Goal: Task Accomplishment & Management: Manage account settings

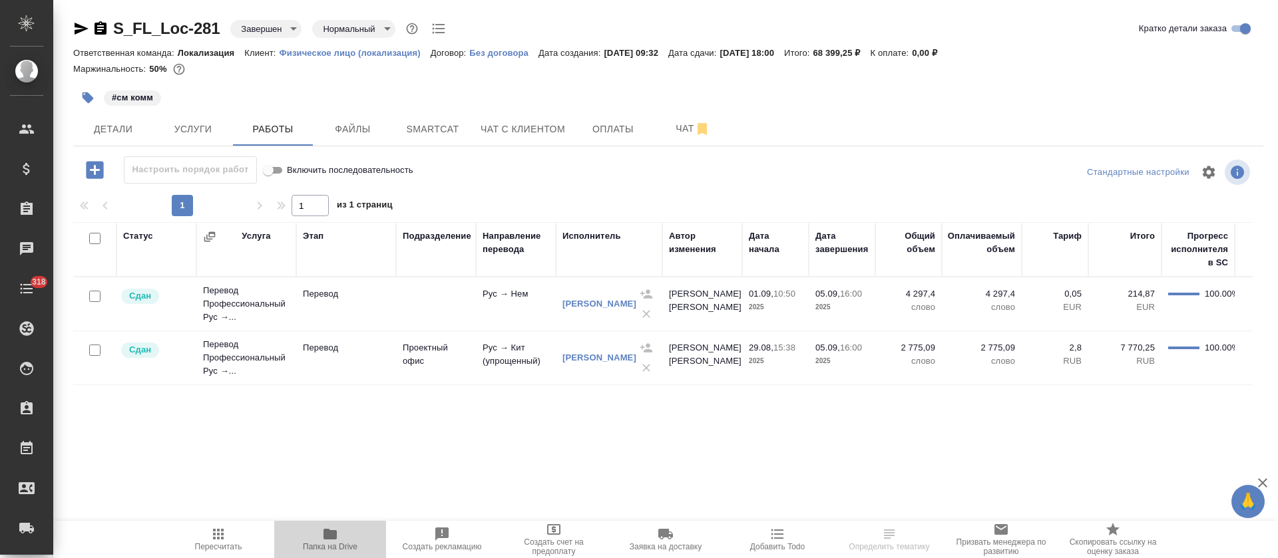
click at [338, 533] on span "Папка на Drive" at bounding box center [330, 539] width 96 height 25
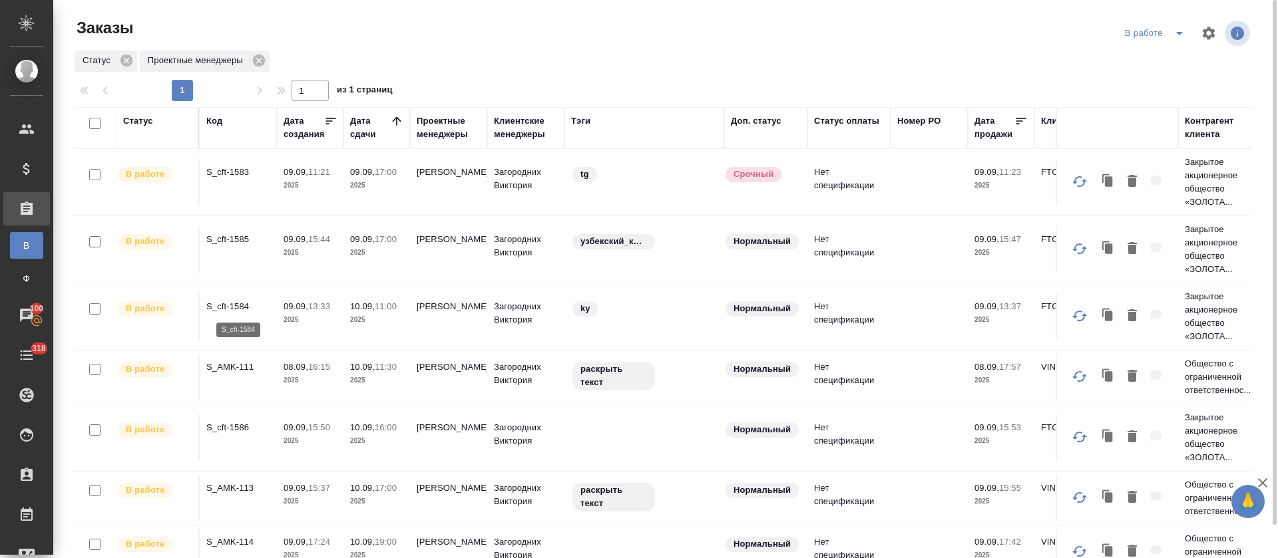
drag, startPoint x: 232, startPoint y: 300, endPoint x: 236, endPoint y: 306, distance: 7.2
click at [298, 239] on p "09.09," at bounding box center [296, 239] width 25 height 10
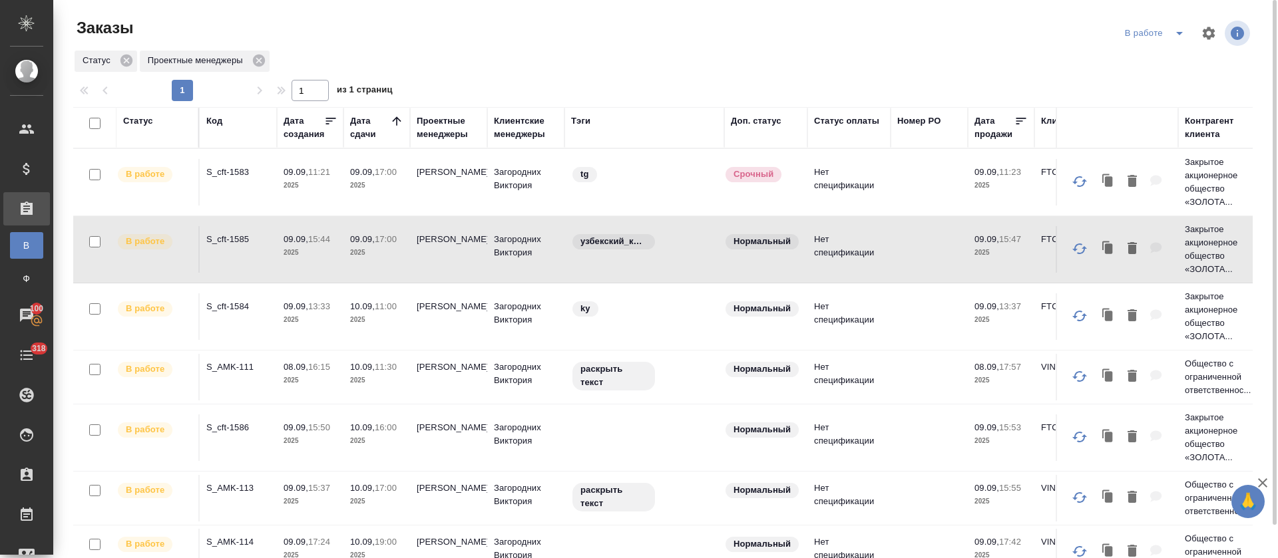
click at [208, 242] on p "S_cft-1585" at bounding box center [238, 239] width 64 height 13
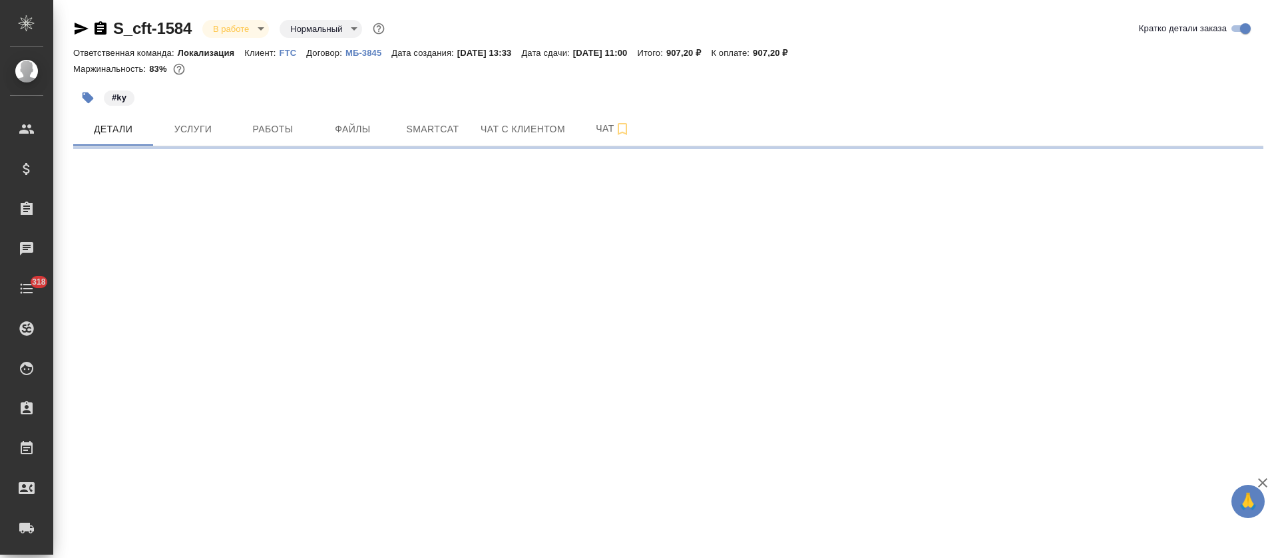
select select "RU"
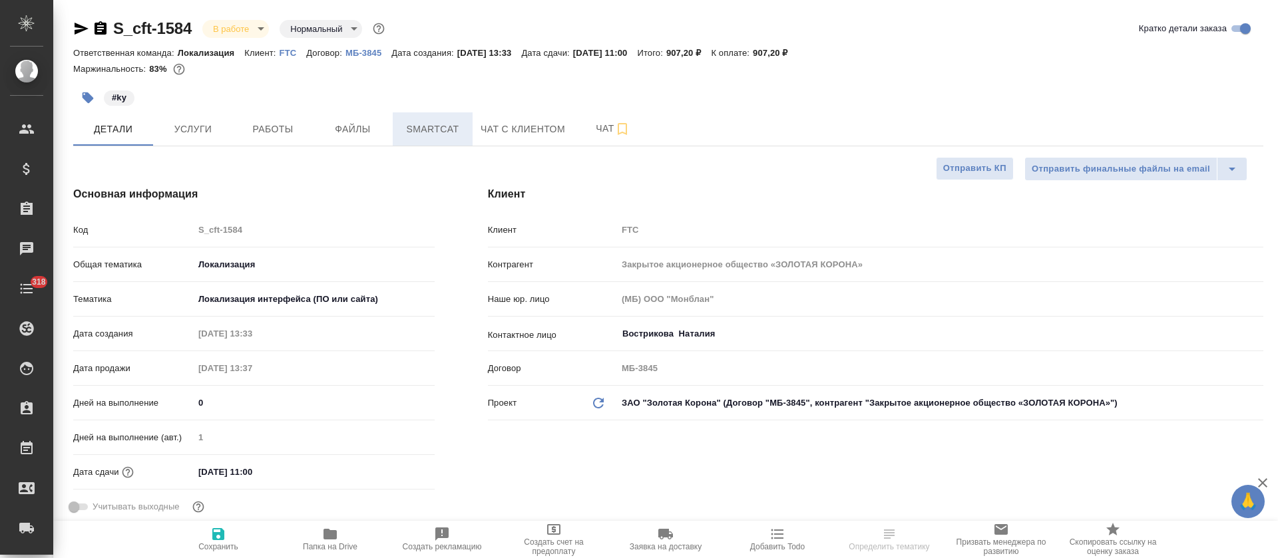
type textarea "x"
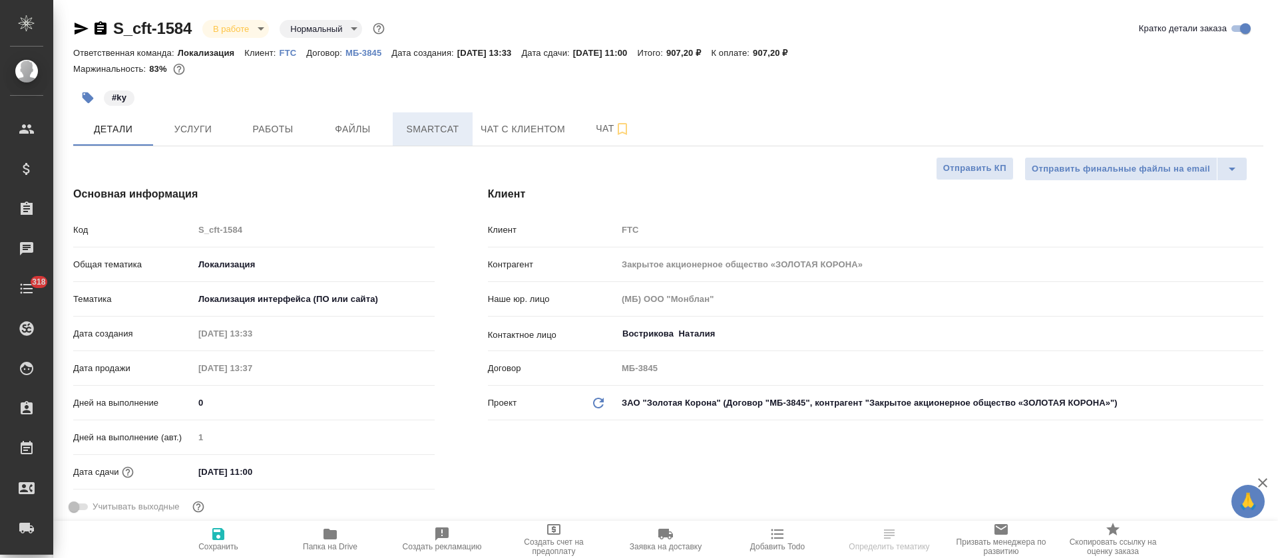
type textarea "x"
click at [288, 124] on span "Работы" at bounding box center [273, 129] width 64 height 17
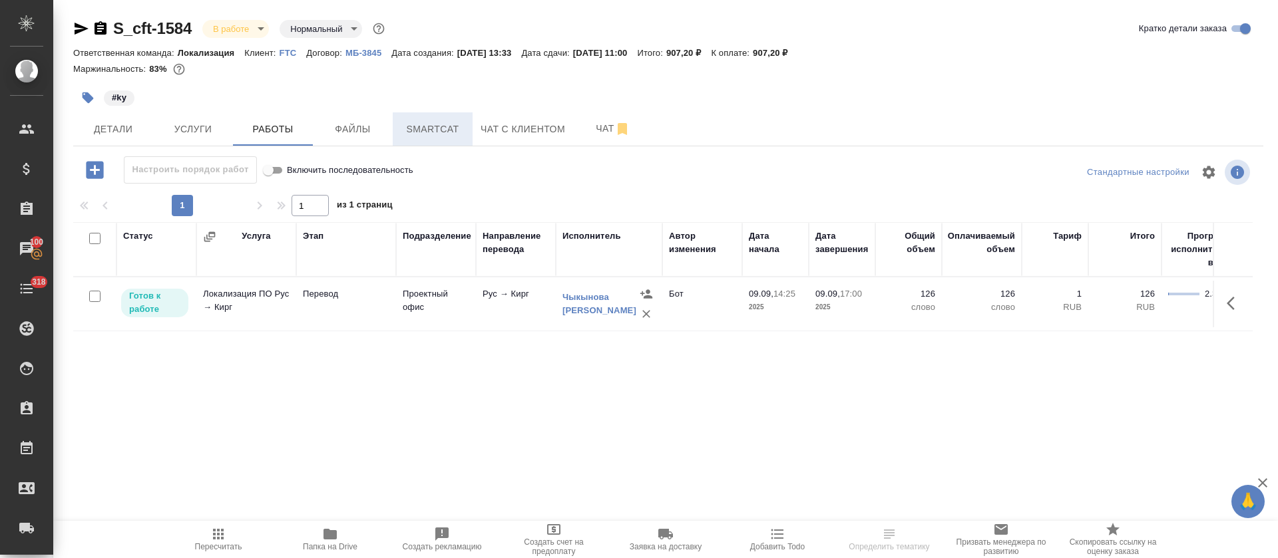
click at [418, 126] on span "Smartcat" at bounding box center [433, 129] width 64 height 17
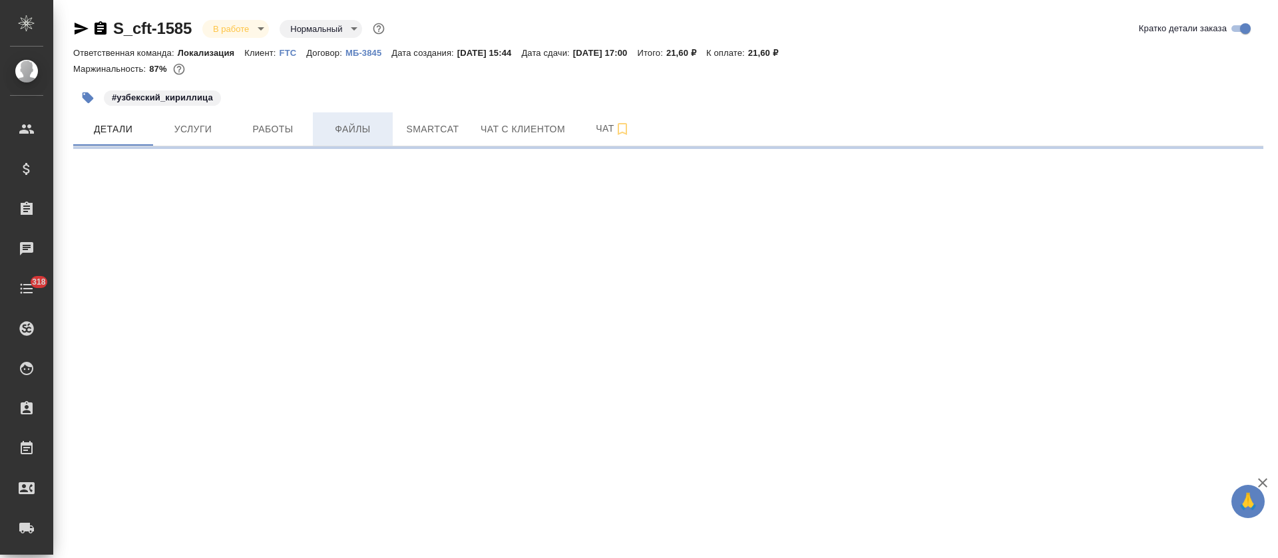
select select "RU"
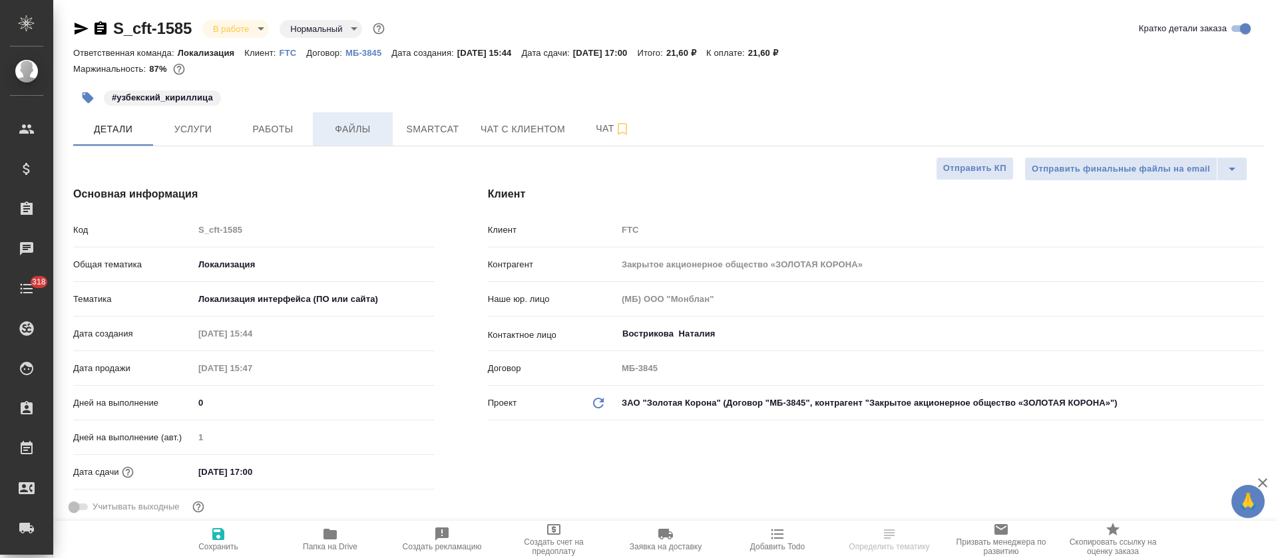
type textarea "x"
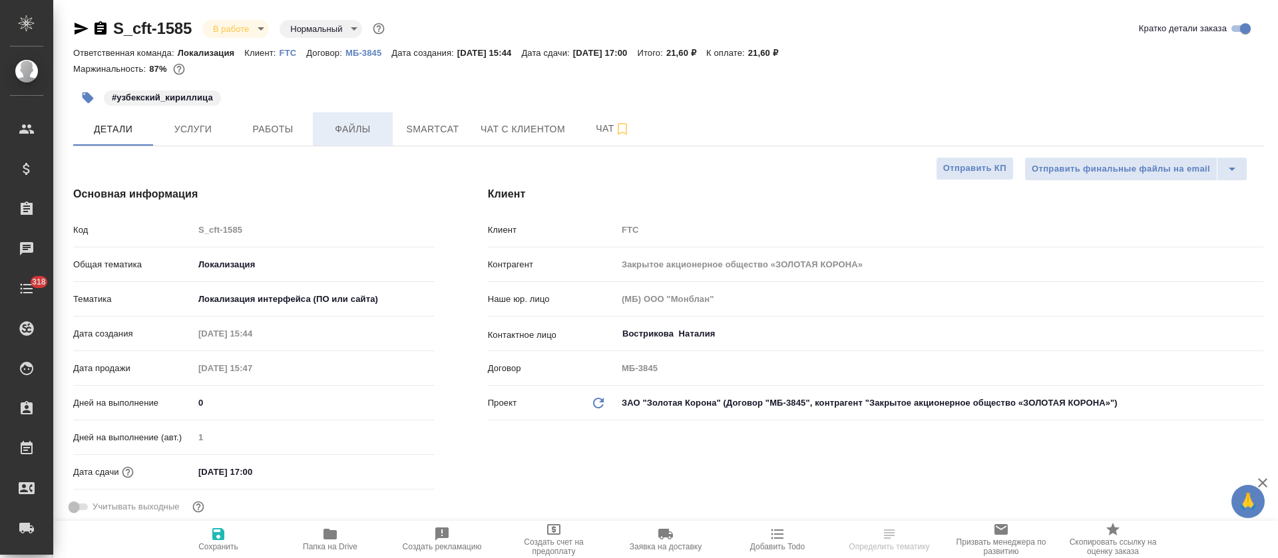
type textarea "x"
click at [413, 124] on span "Smartcat" at bounding box center [433, 129] width 64 height 17
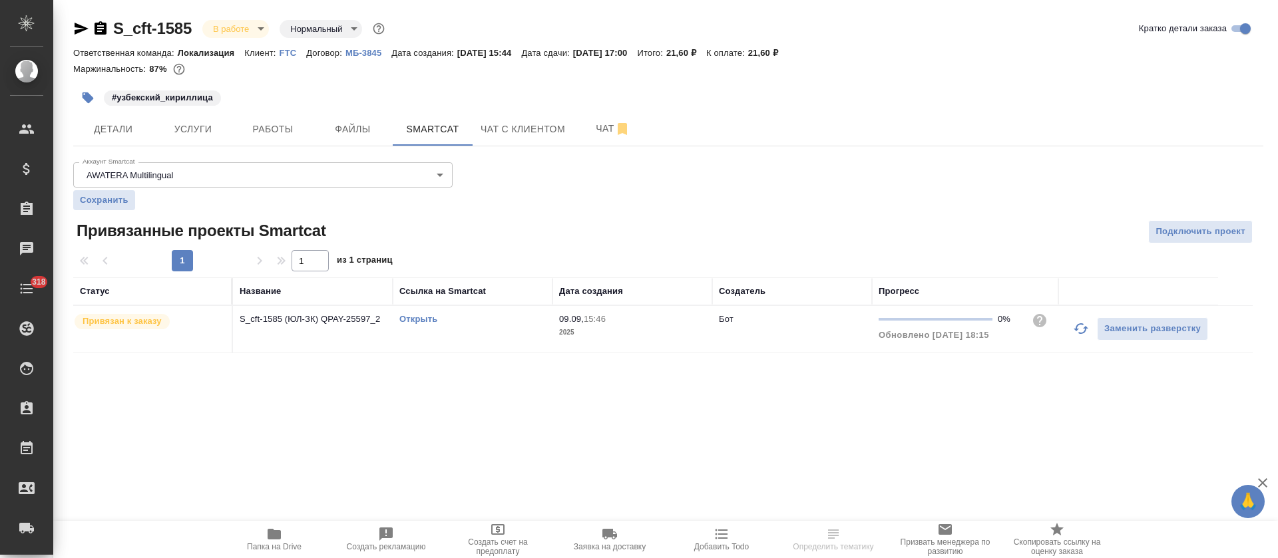
click at [1078, 329] on icon "button" at bounding box center [1081, 329] width 15 height 11
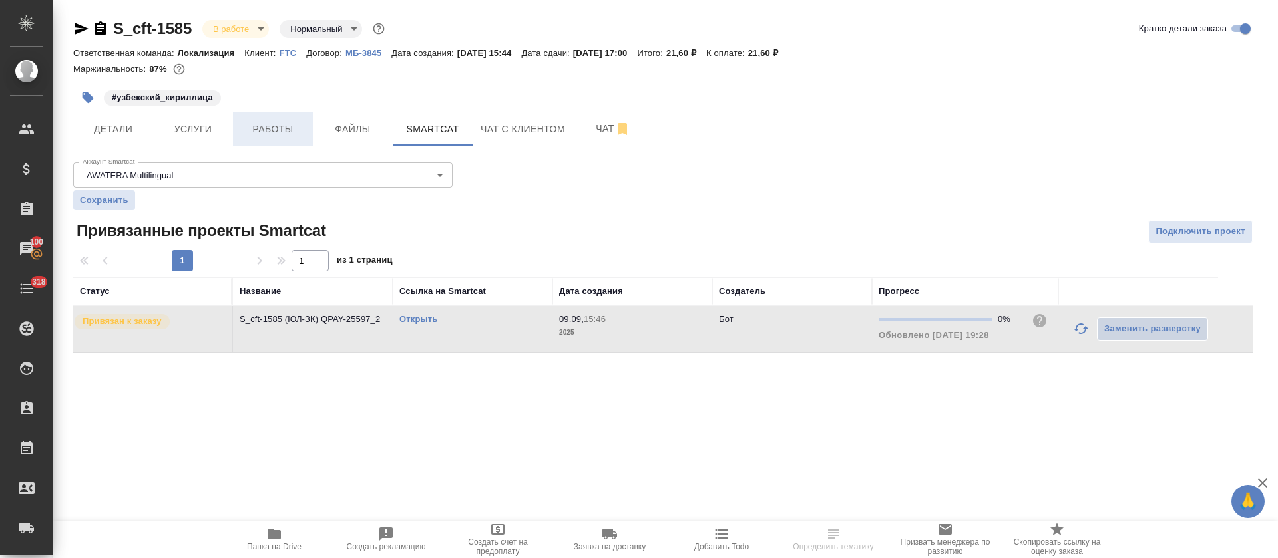
click at [295, 121] on span "Работы" at bounding box center [273, 129] width 64 height 17
